Goal: Task Accomplishment & Management: Use online tool/utility

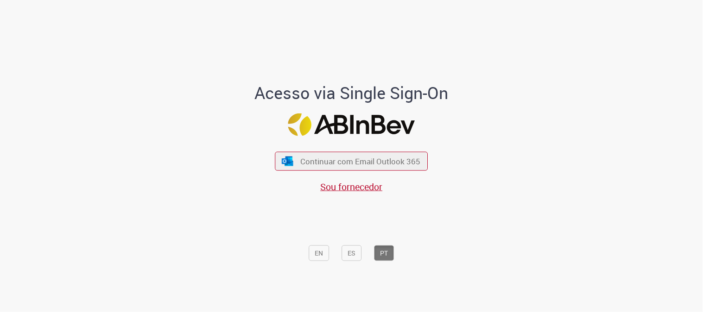
click at [339, 161] on span "Continuar com Email Outlook 365" at bounding box center [360, 161] width 120 height 11
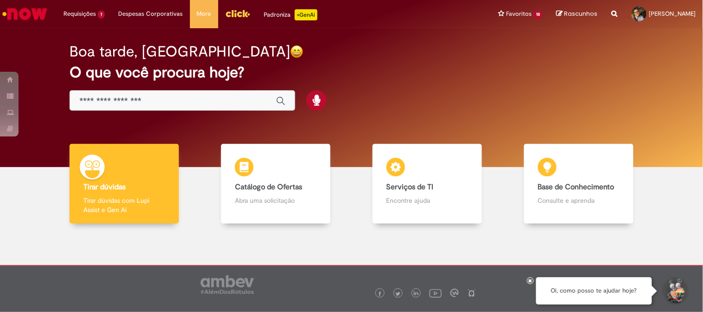
click at [225, 17] on img "Menu Cabeçalho" at bounding box center [237, 13] width 25 height 14
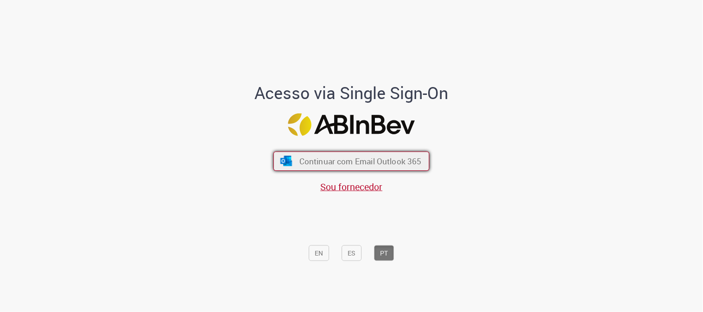
click at [318, 162] on span "Continuar com Email Outlook 365" at bounding box center [360, 161] width 122 height 11
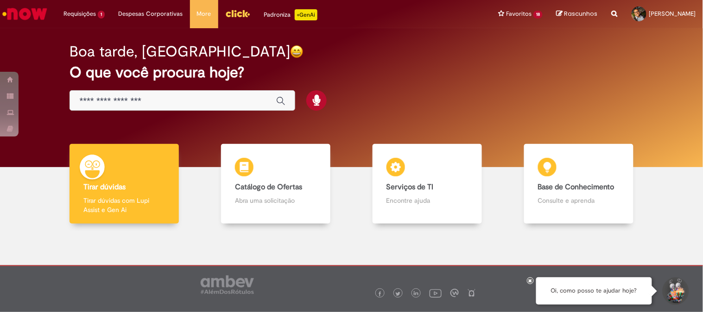
click at [239, 11] on img "Menu Cabeçalho" at bounding box center [237, 13] width 25 height 14
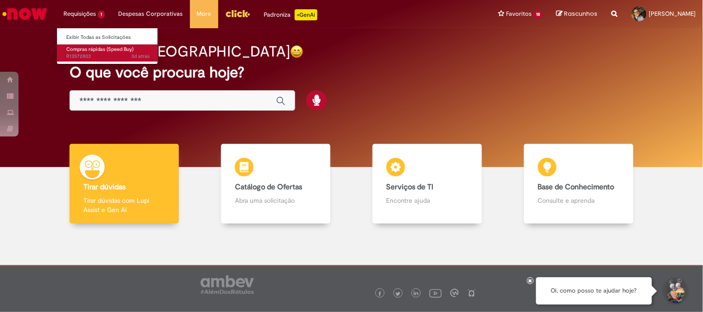
click at [85, 46] on span "Compras rápidas (Speed Buy)" at bounding box center [99, 49] width 67 height 7
